Goal: Transaction & Acquisition: Book appointment/travel/reservation

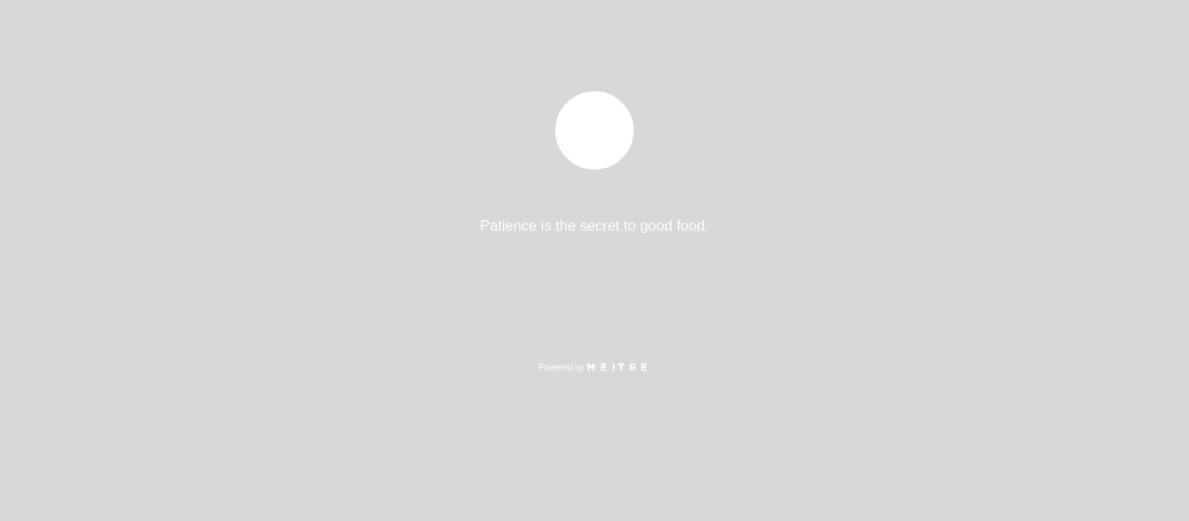
select select "pt"
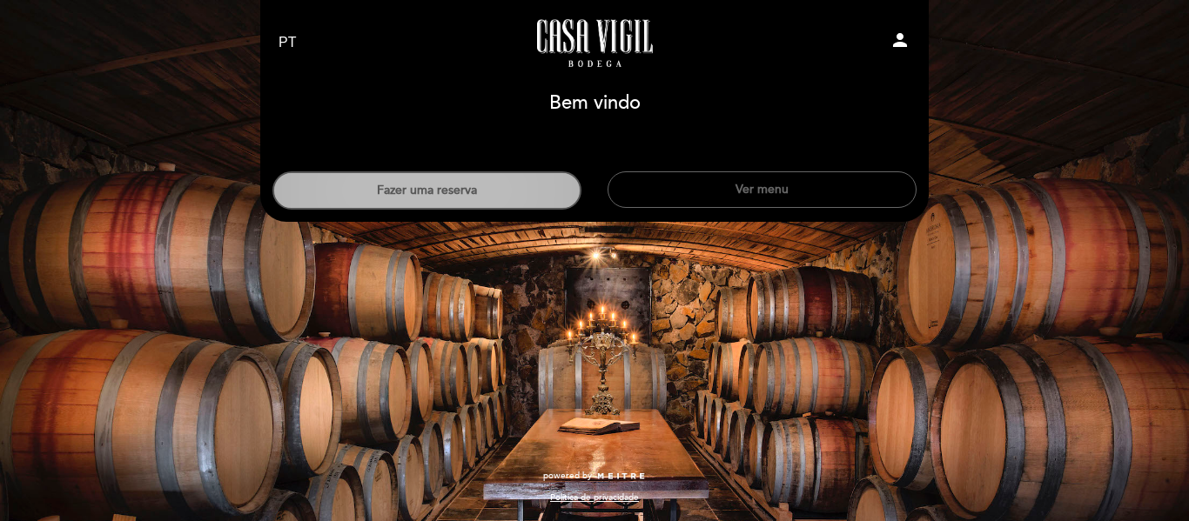
click at [480, 201] on button "Fazer uma reserva" at bounding box center [426, 190] width 309 height 38
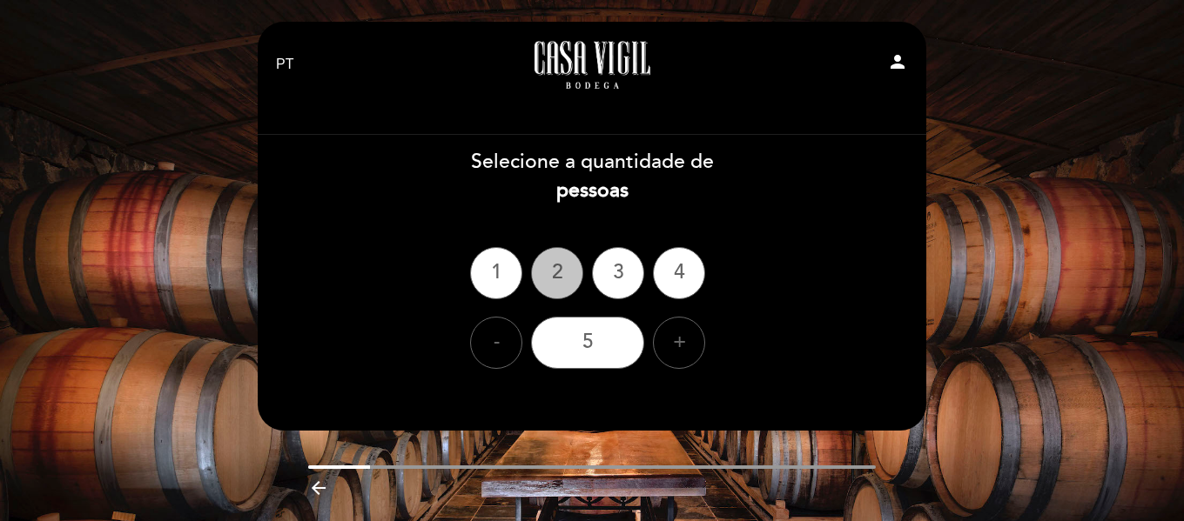
click at [556, 272] on div "2" at bounding box center [557, 273] width 52 height 52
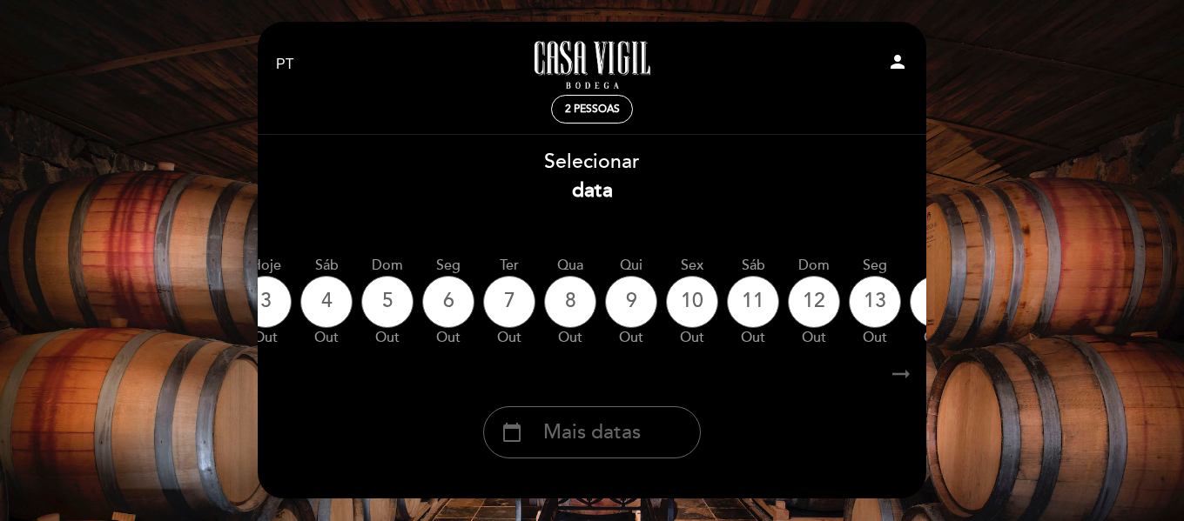
scroll to position [0, 235]
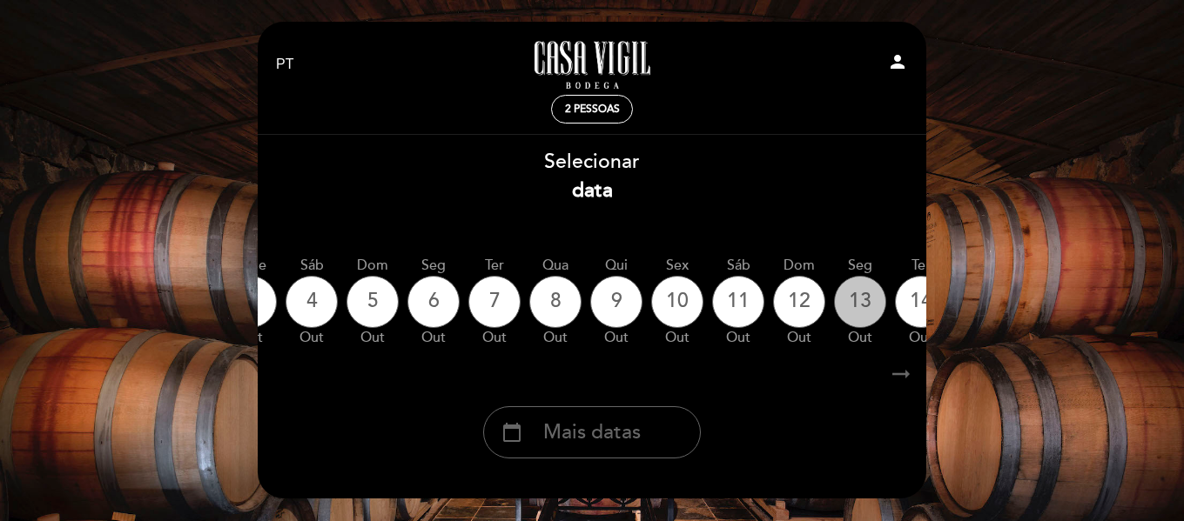
click at [867, 294] on div "13" at bounding box center [860, 302] width 52 height 52
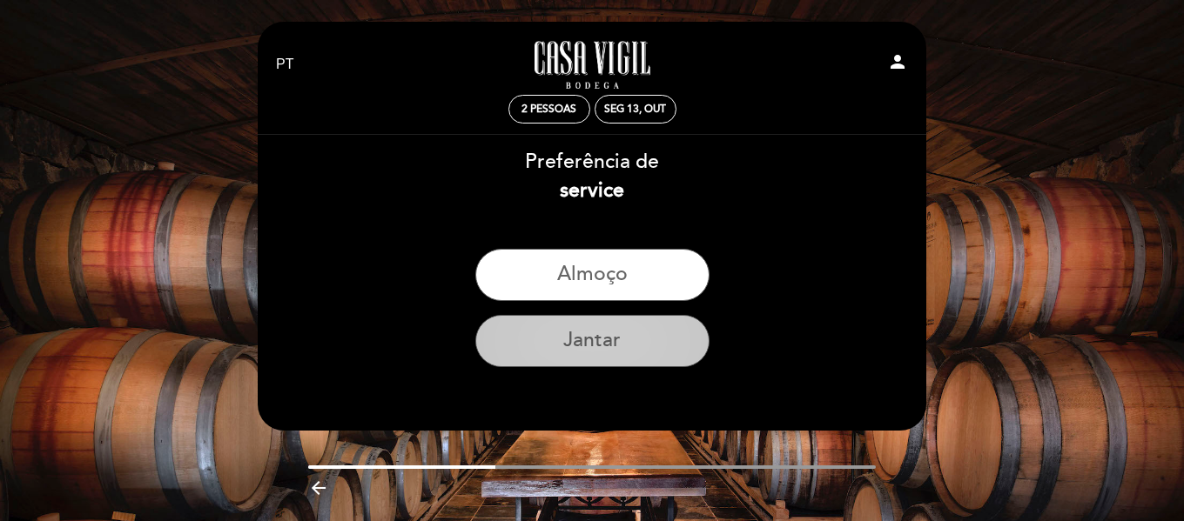
click at [608, 340] on button "Jantar" at bounding box center [592, 341] width 234 height 52
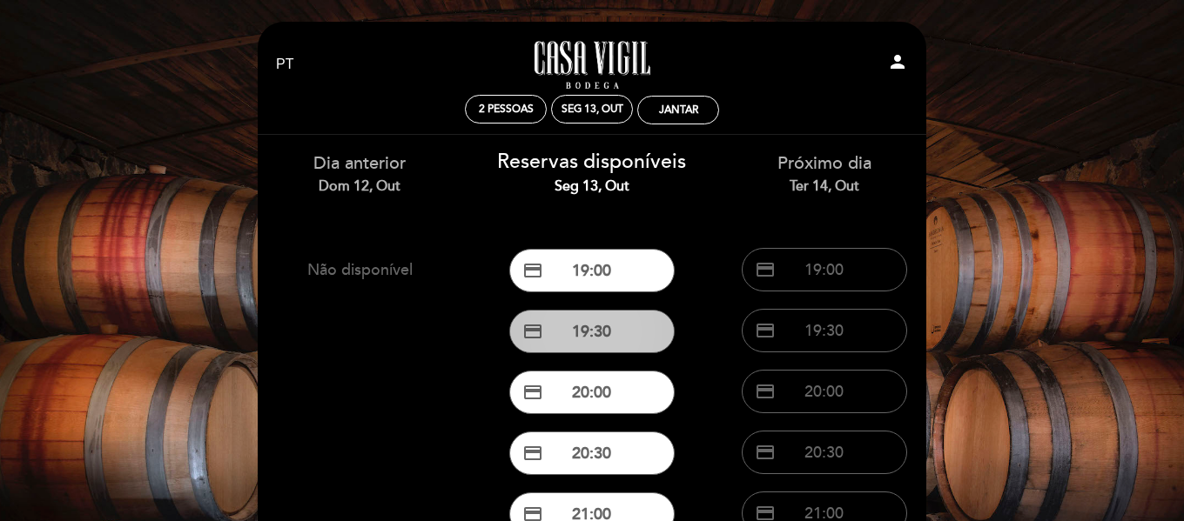
click at [593, 337] on button "credit_card 19:30" at bounding box center [591, 332] width 165 height 44
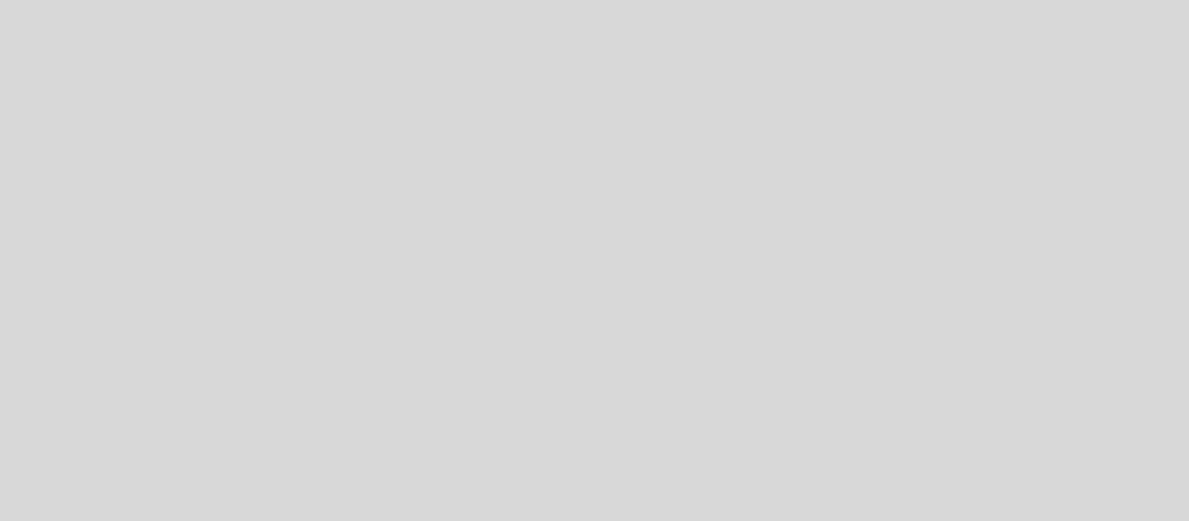
select select "pt"
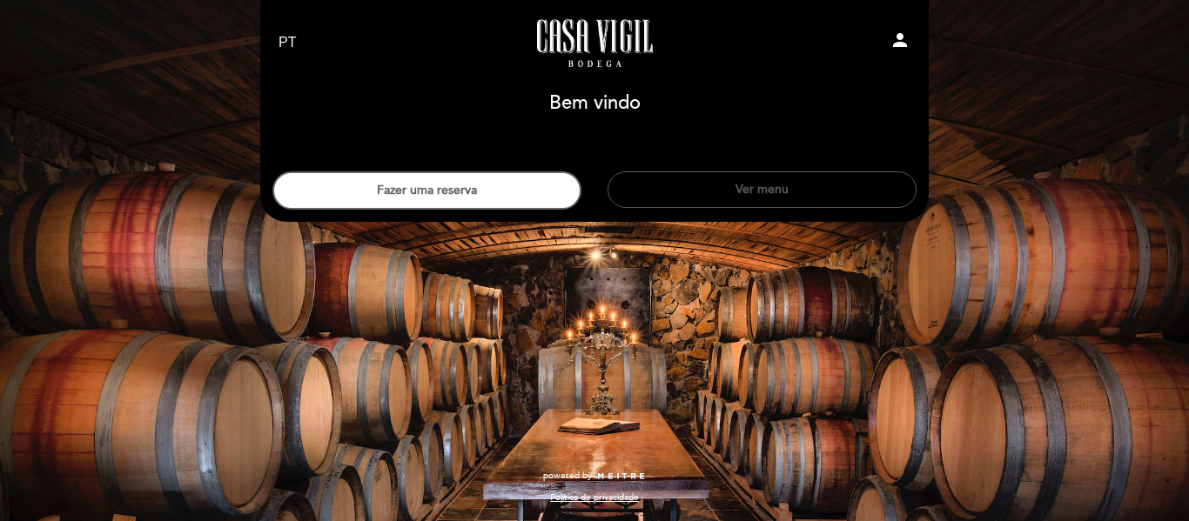
click at [744, 202] on button "Ver menu" at bounding box center [762, 189] width 309 height 37
